Goal: Task Accomplishment & Management: Use online tool/utility

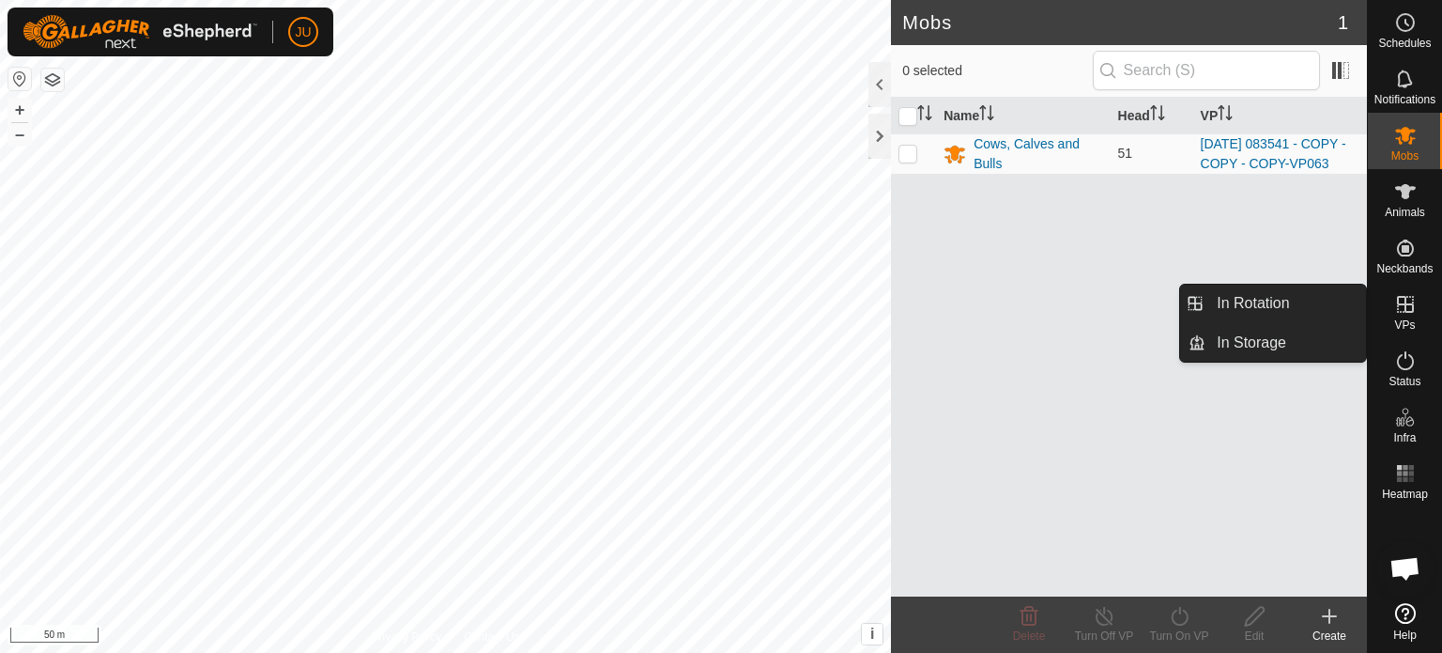
click at [1397, 315] on es-virtualpaddocks-svg-icon at bounding box center [1406, 304] width 34 height 30
click at [1269, 302] on link "In Rotation" at bounding box center [1286, 303] width 161 height 38
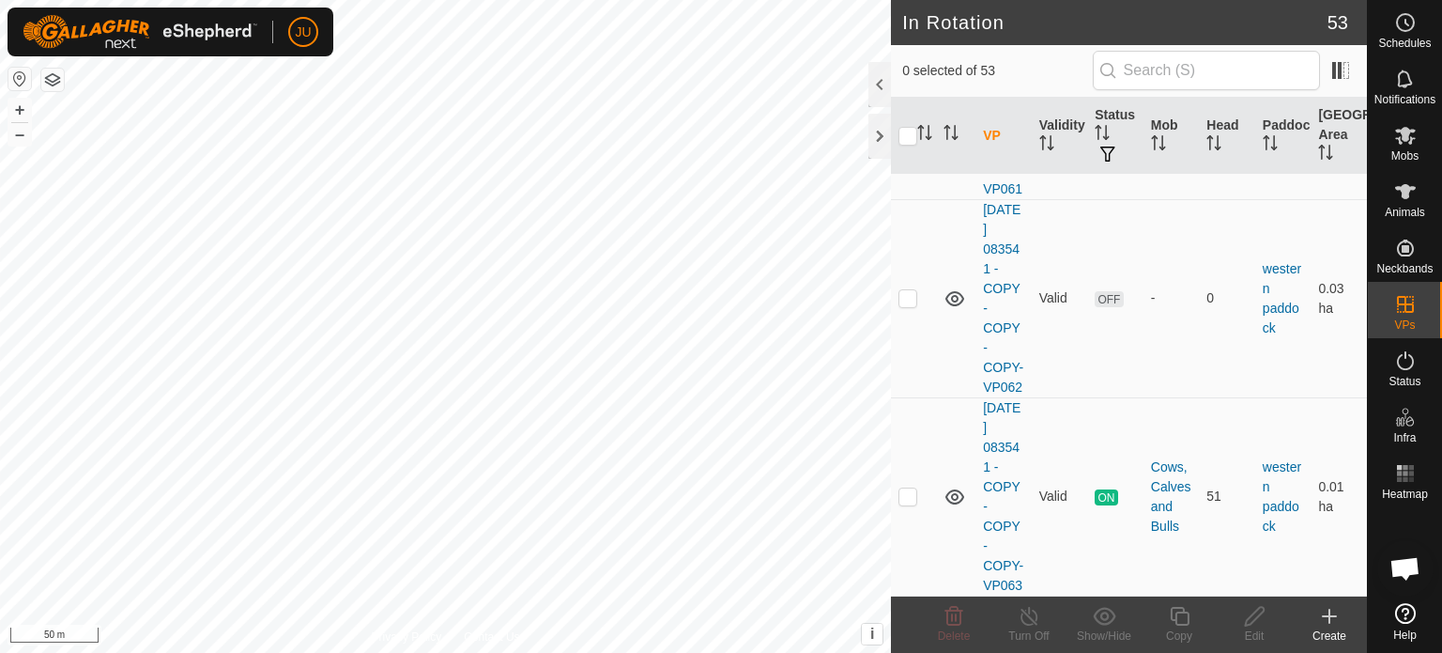
scroll to position [12150, 0]
click at [909, 488] on p-checkbox at bounding box center [908, 495] width 19 height 15
checkbox input "true"
click at [1183, 621] on icon at bounding box center [1179, 616] width 23 height 23
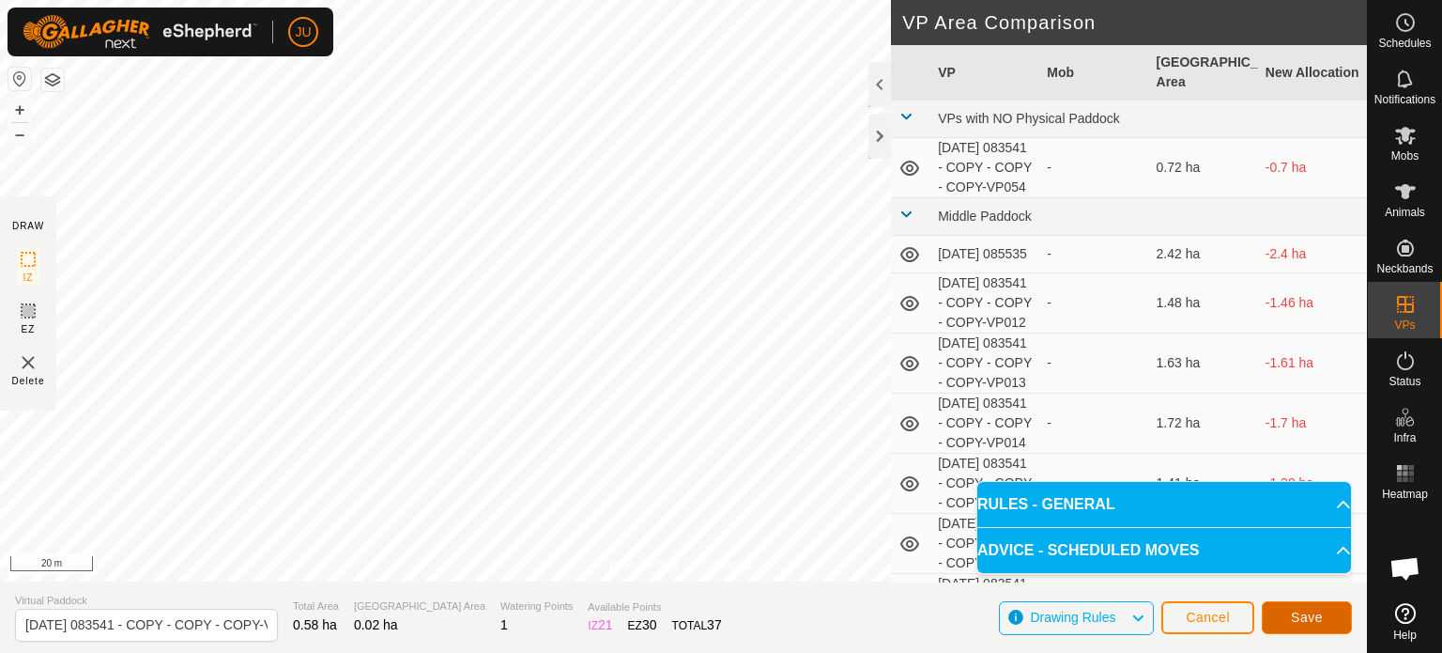
click at [1309, 618] on span "Save" at bounding box center [1307, 616] width 32 height 15
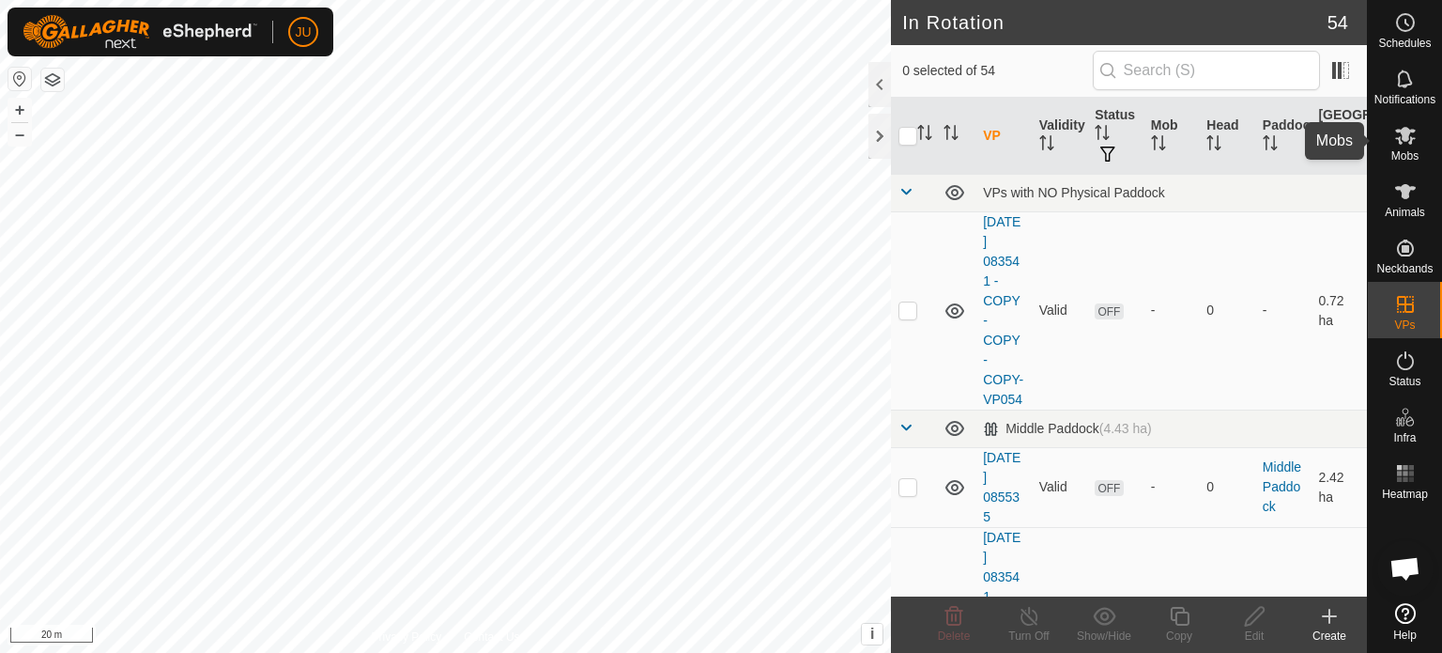
click at [1404, 132] on icon at bounding box center [1405, 136] width 21 height 18
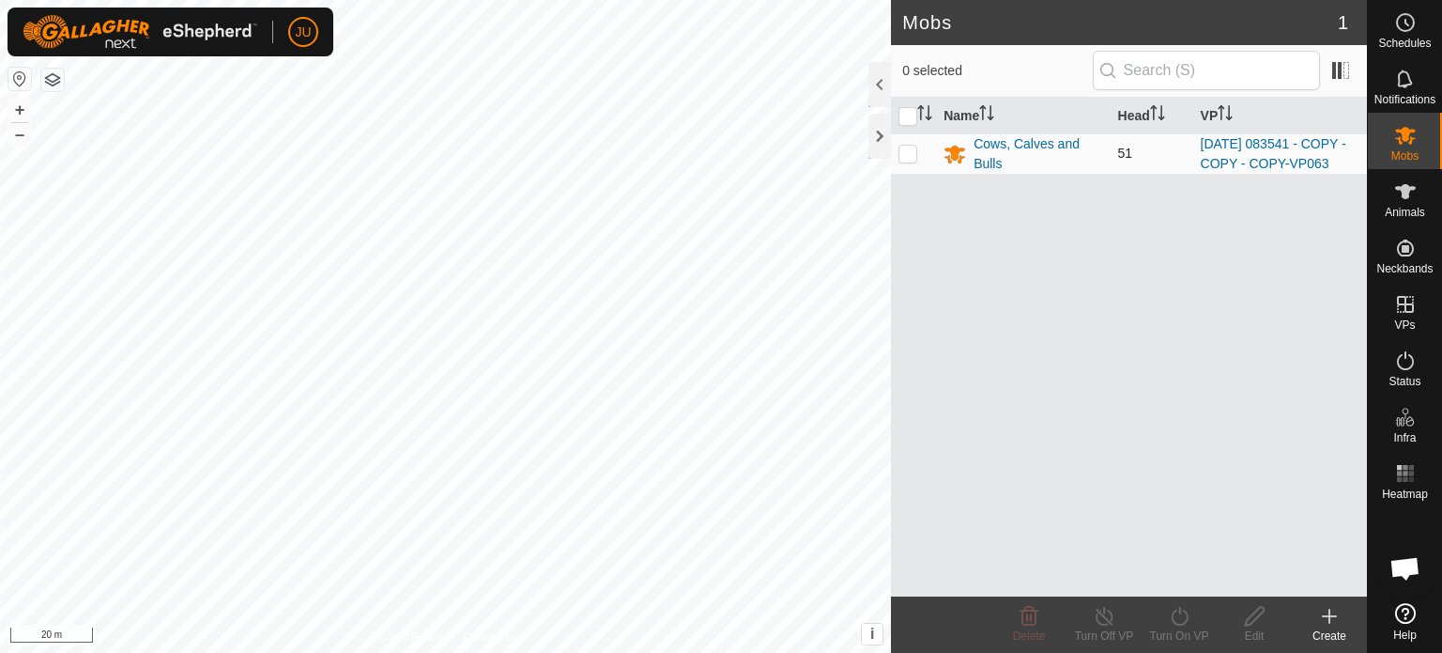
click at [911, 161] on p-checkbox at bounding box center [908, 153] width 19 height 15
checkbox input "true"
click at [901, 161] on p-checkbox at bounding box center [908, 153] width 19 height 15
checkbox input "true"
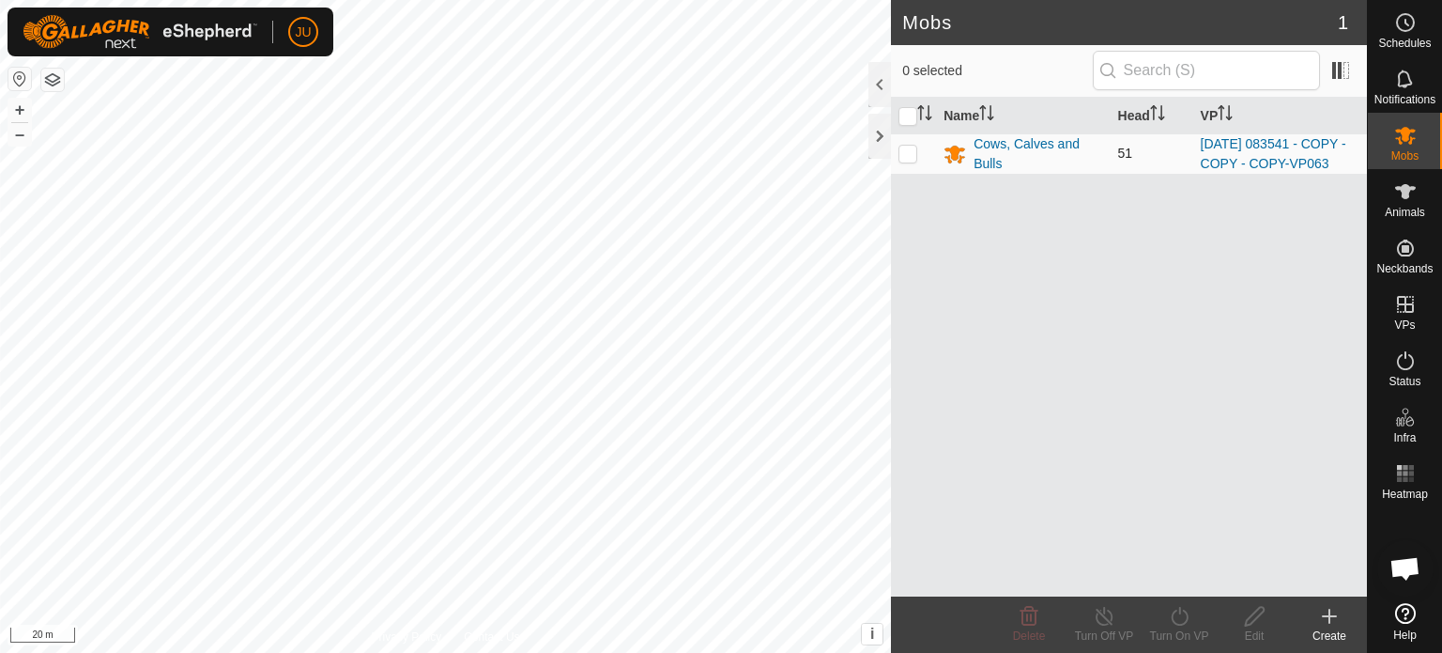
checkbox input "true"
click at [1178, 611] on icon at bounding box center [1179, 616] width 23 height 23
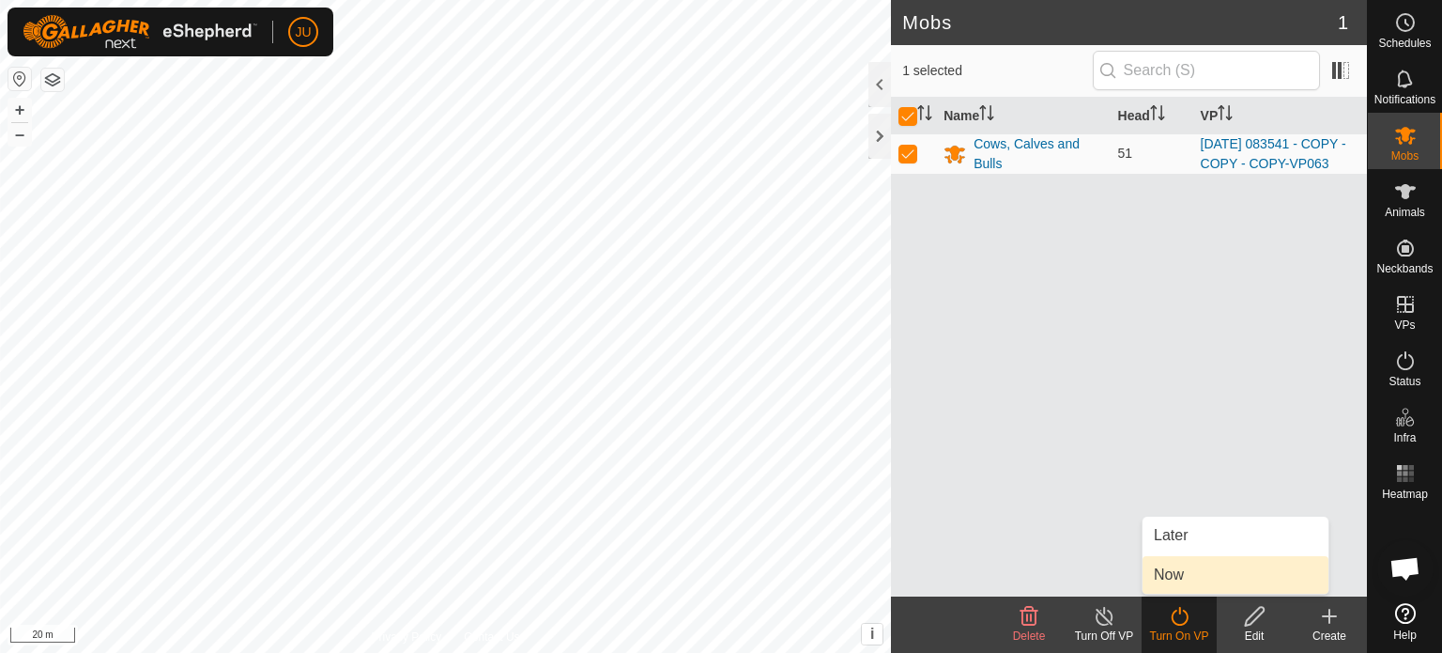
click at [1188, 576] on link "Now" at bounding box center [1236, 575] width 186 height 38
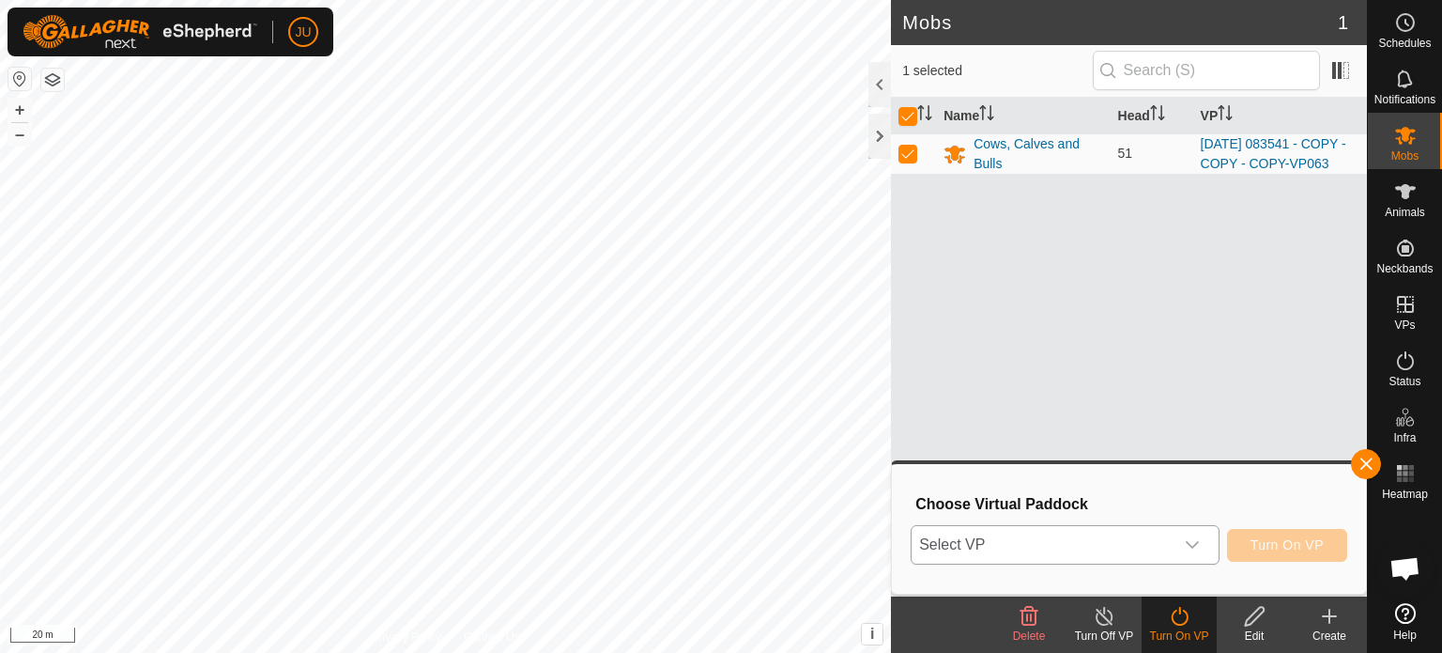
click at [1192, 549] on icon "dropdown trigger" at bounding box center [1192, 544] width 15 height 15
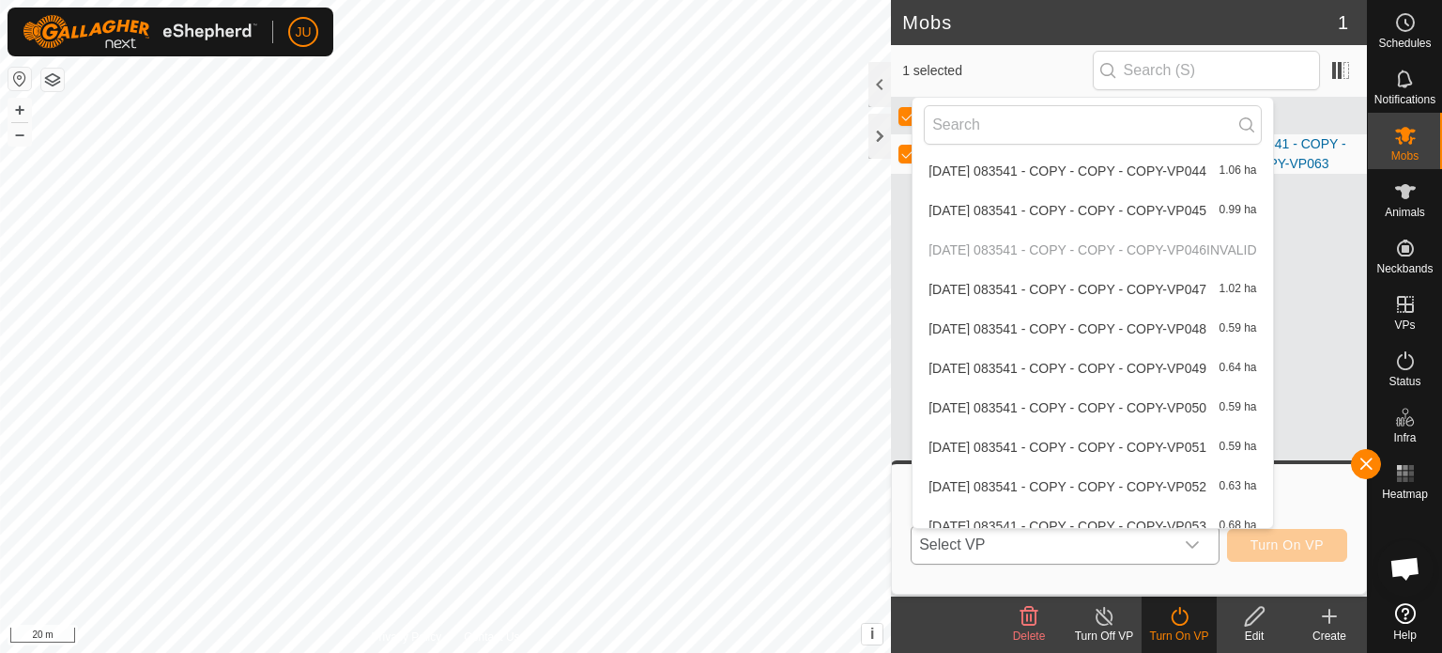
scroll to position [1925, 0]
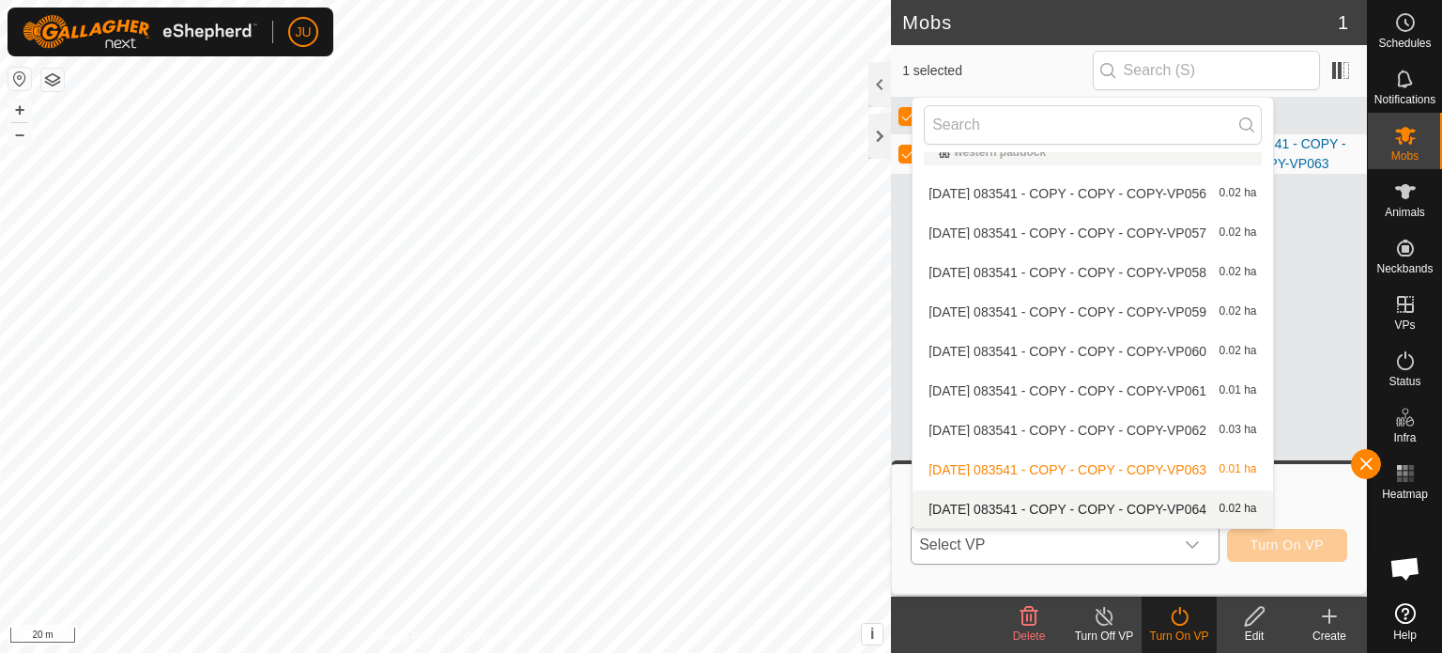
click at [1098, 503] on li "2025-08-12 083541 - COPY - COPY - COPY-VP064 0.02 ha" at bounding box center [1093, 509] width 360 height 38
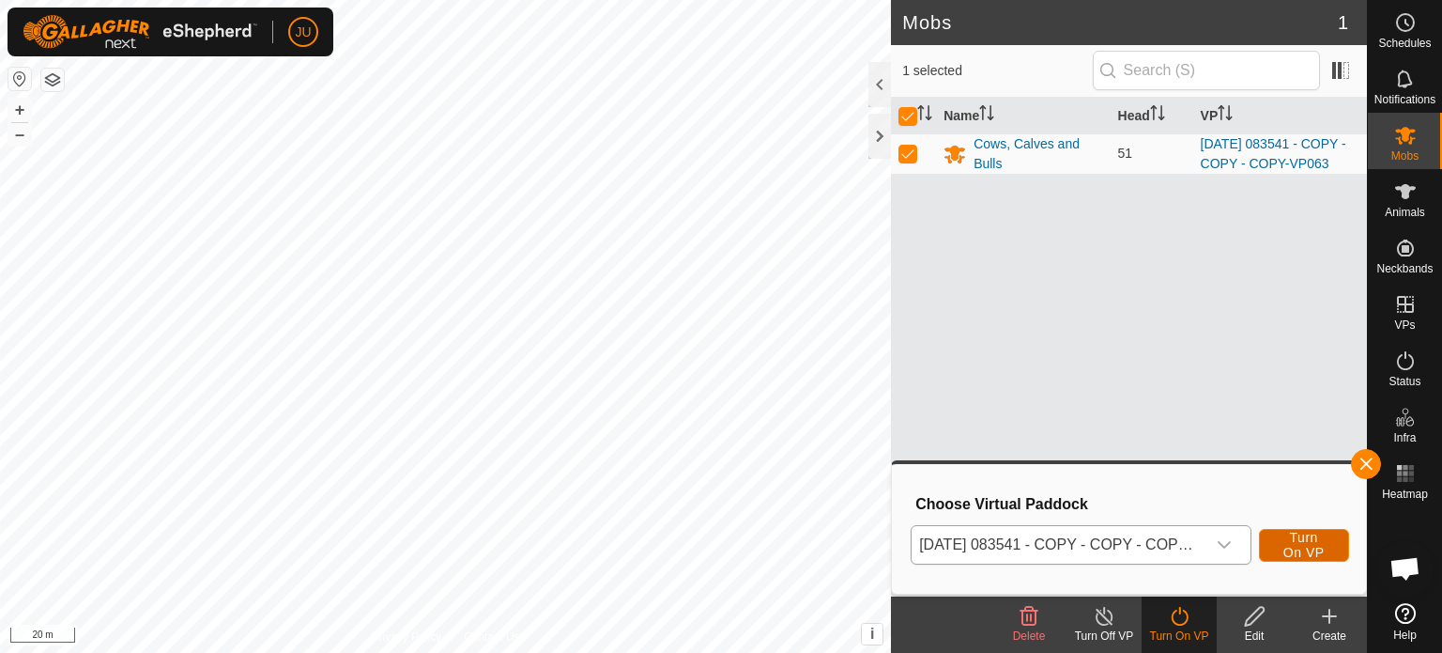
click at [1315, 540] on span "Turn On VP" at bounding box center [1304, 545] width 43 height 30
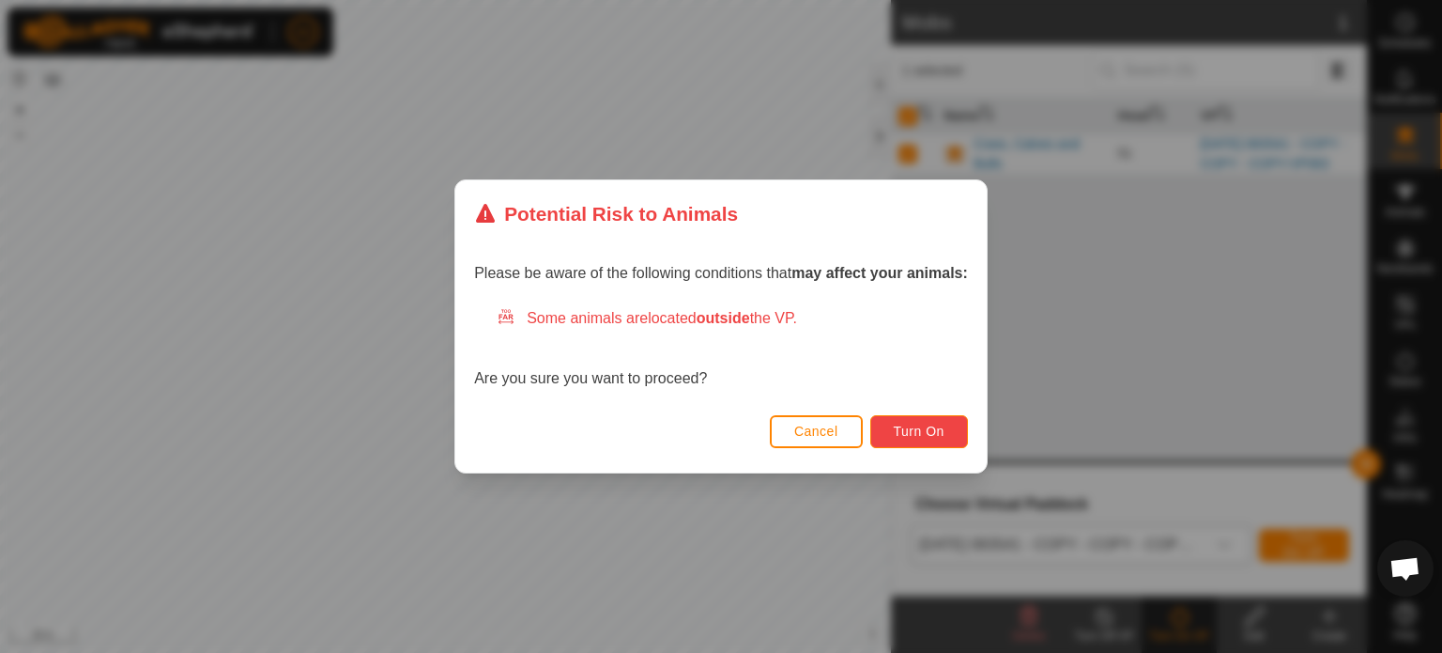
click at [904, 423] on span "Turn On" at bounding box center [919, 430] width 51 height 15
